Goal: Check status: Check status

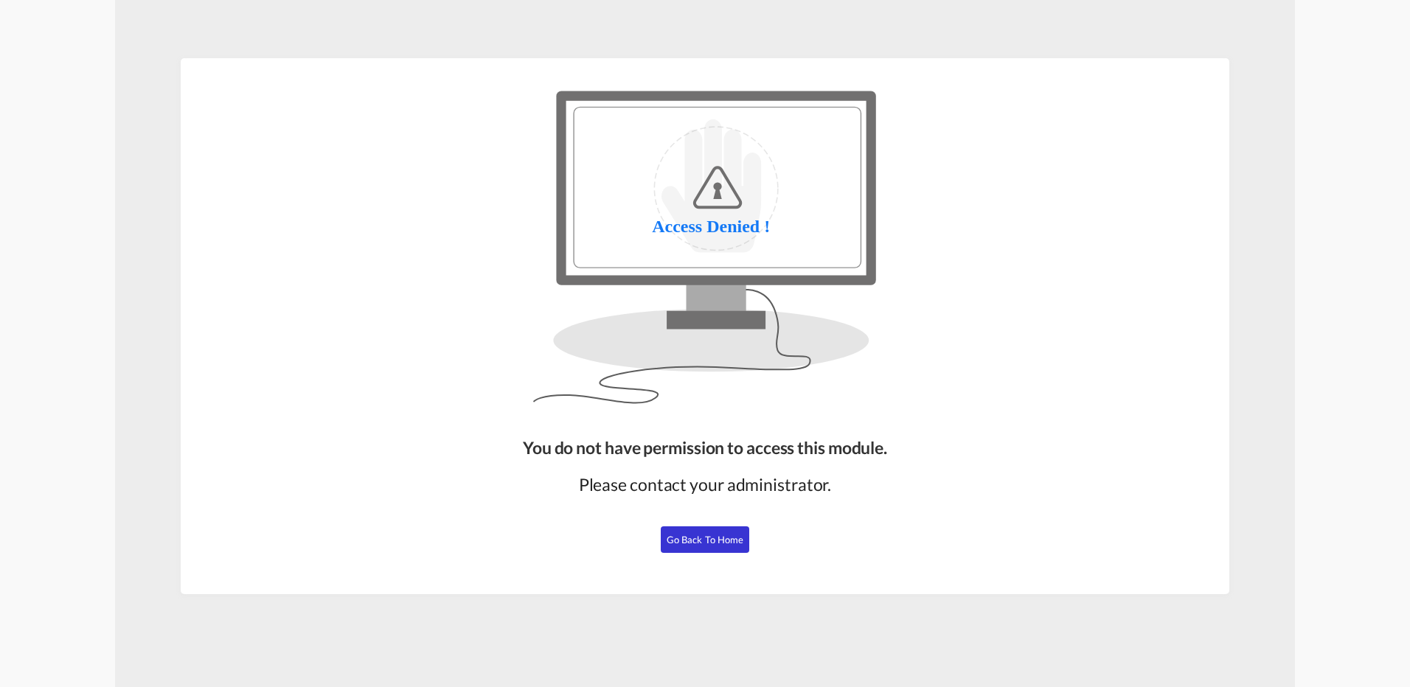
click at [710, 527] on button "Go Back to Home" at bounding box center [705, 540] width 88 height 27
